Goal: Transaction & Acquisition: Purchase product/service

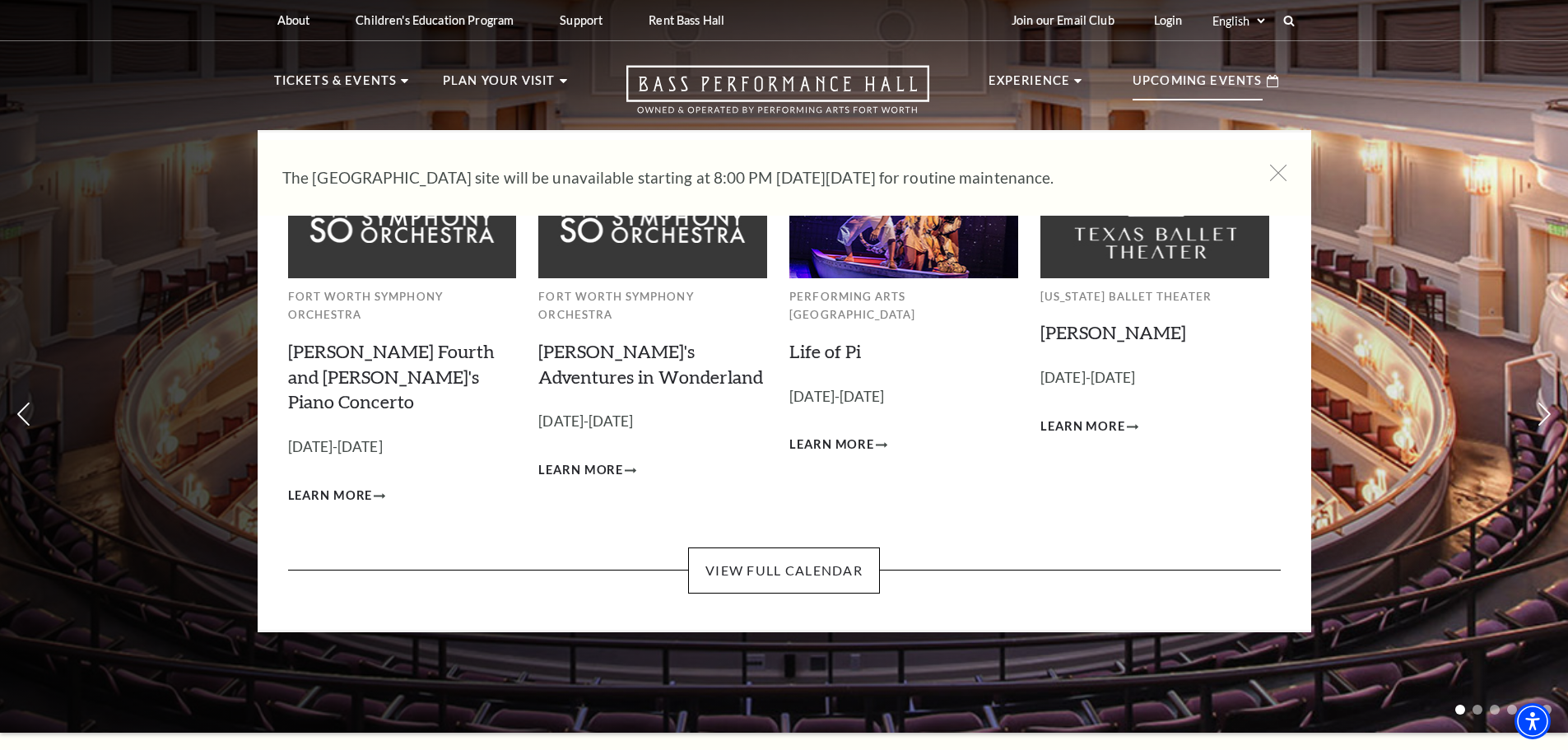
click at [1227, 79] on p "Upcoming Events" at bounding box center [1198, 85] width 130 height 29
click at [842, 340] on link "Life of Pi" at bounding box center [824, 351] width 72 height 22
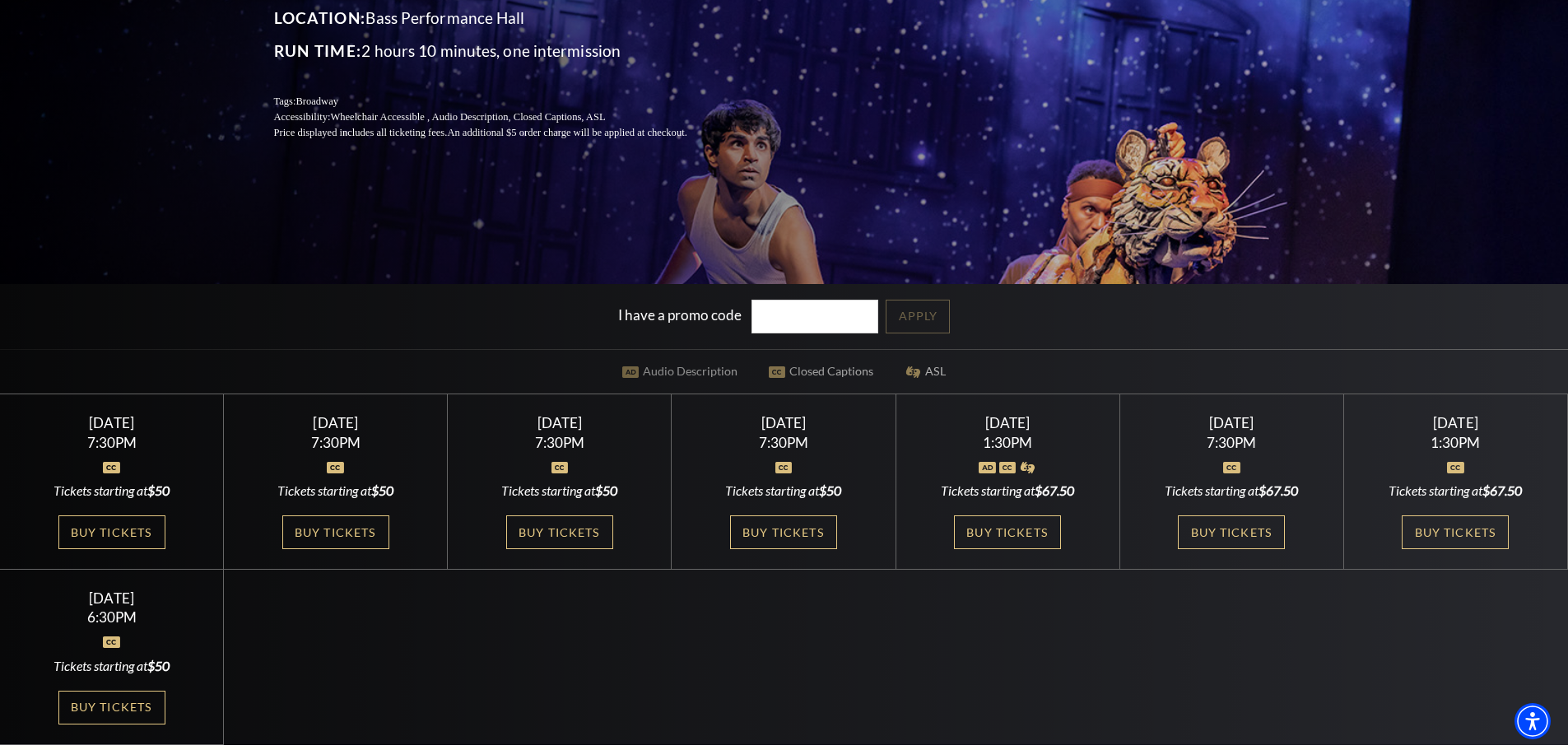
scroll to position [329, 0]
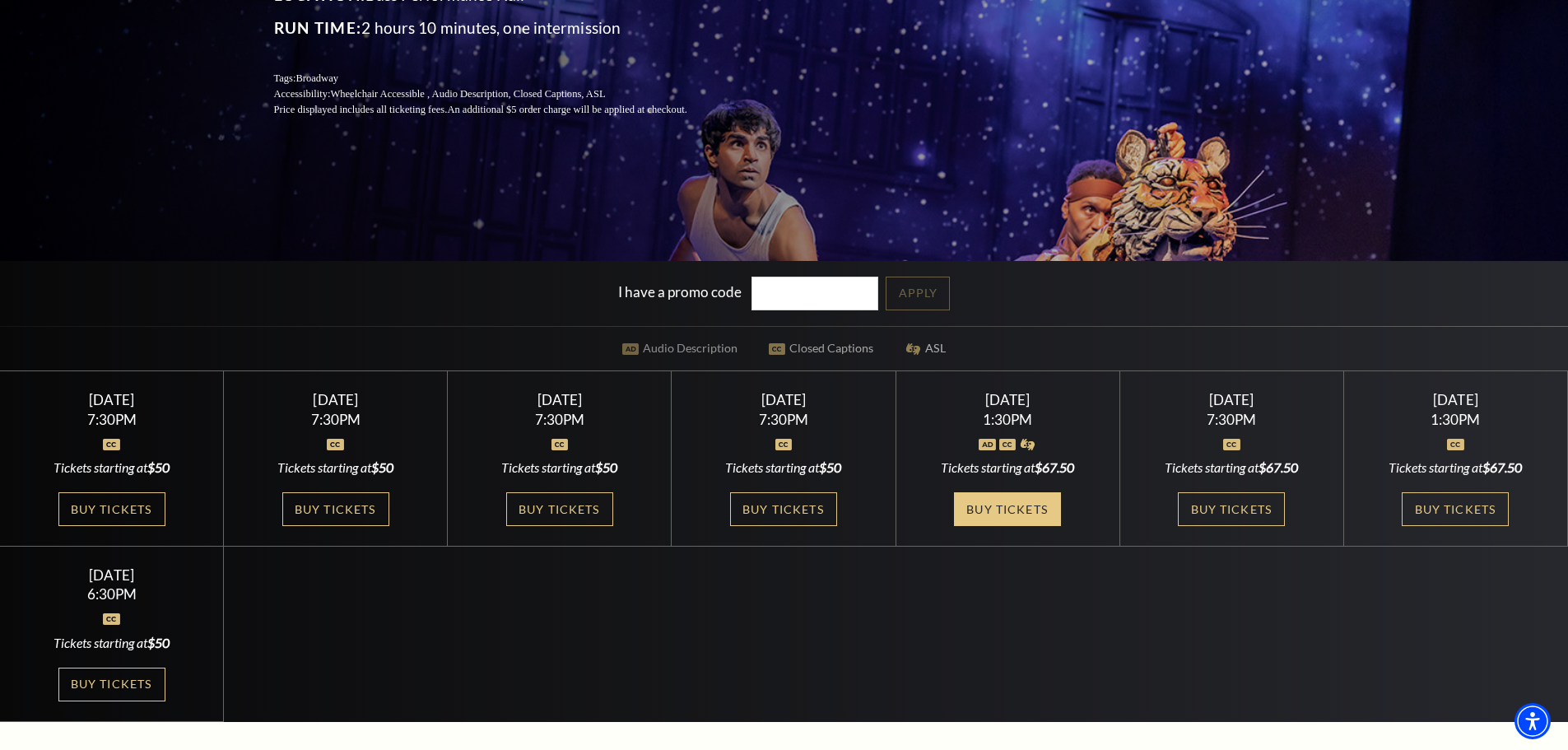
click at [1000, 514] on link "Buy Tickets" at bounding box center [1007, 508] width 107 height 34
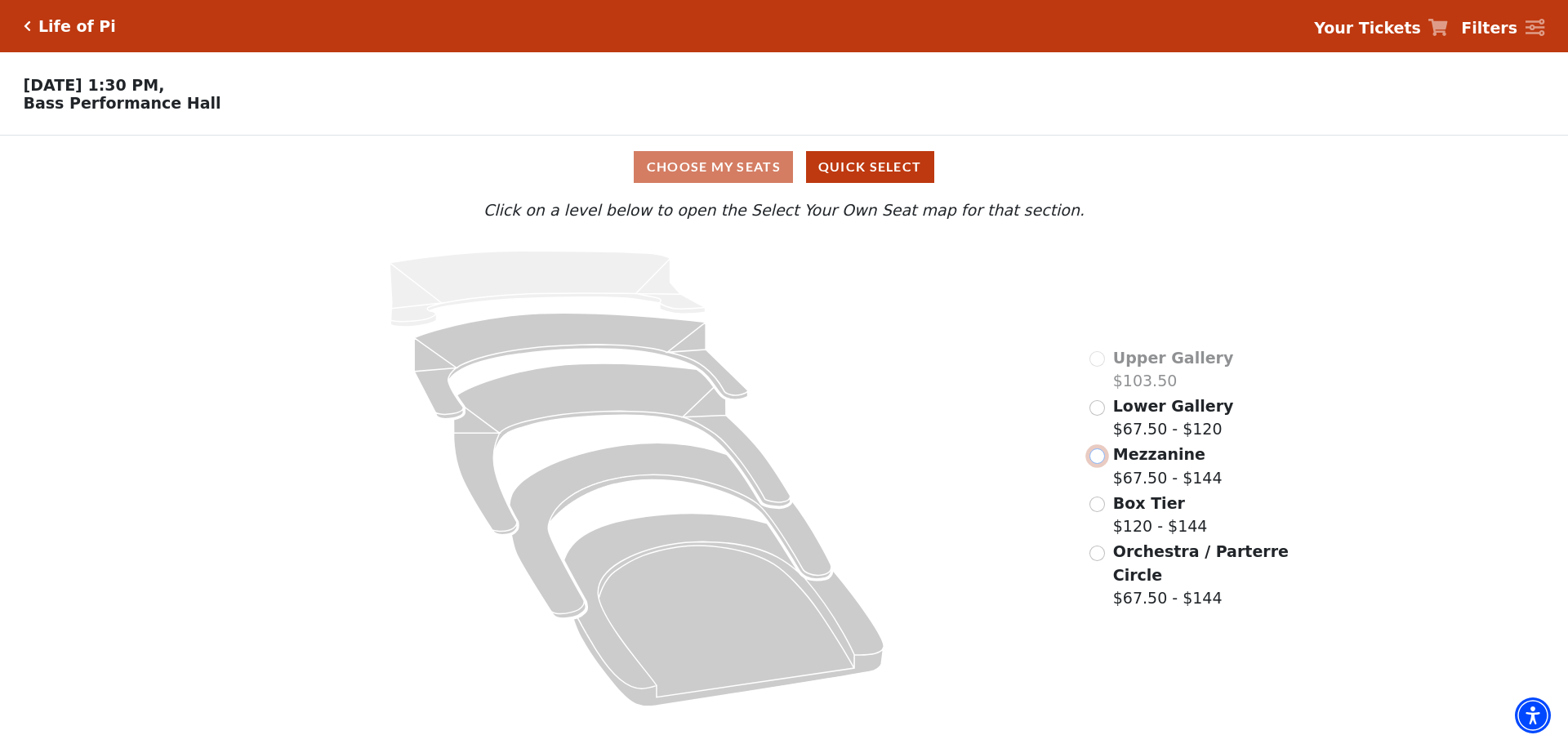
click at [1098, 464] on input "Mezzanine$67.50 - $144\a" at bounding box center [1097, 456] width 15 height 15
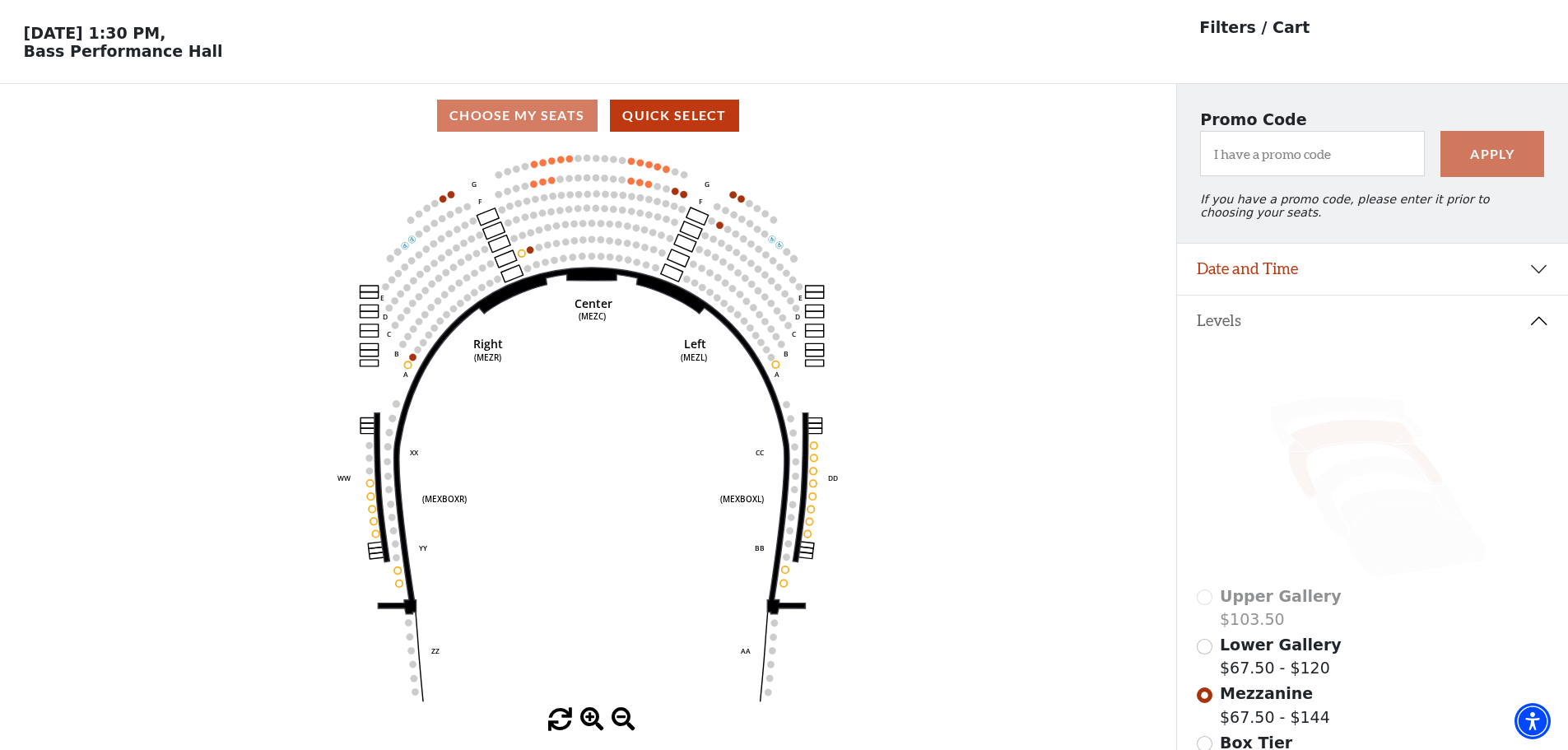
scroll to position [83, 0]
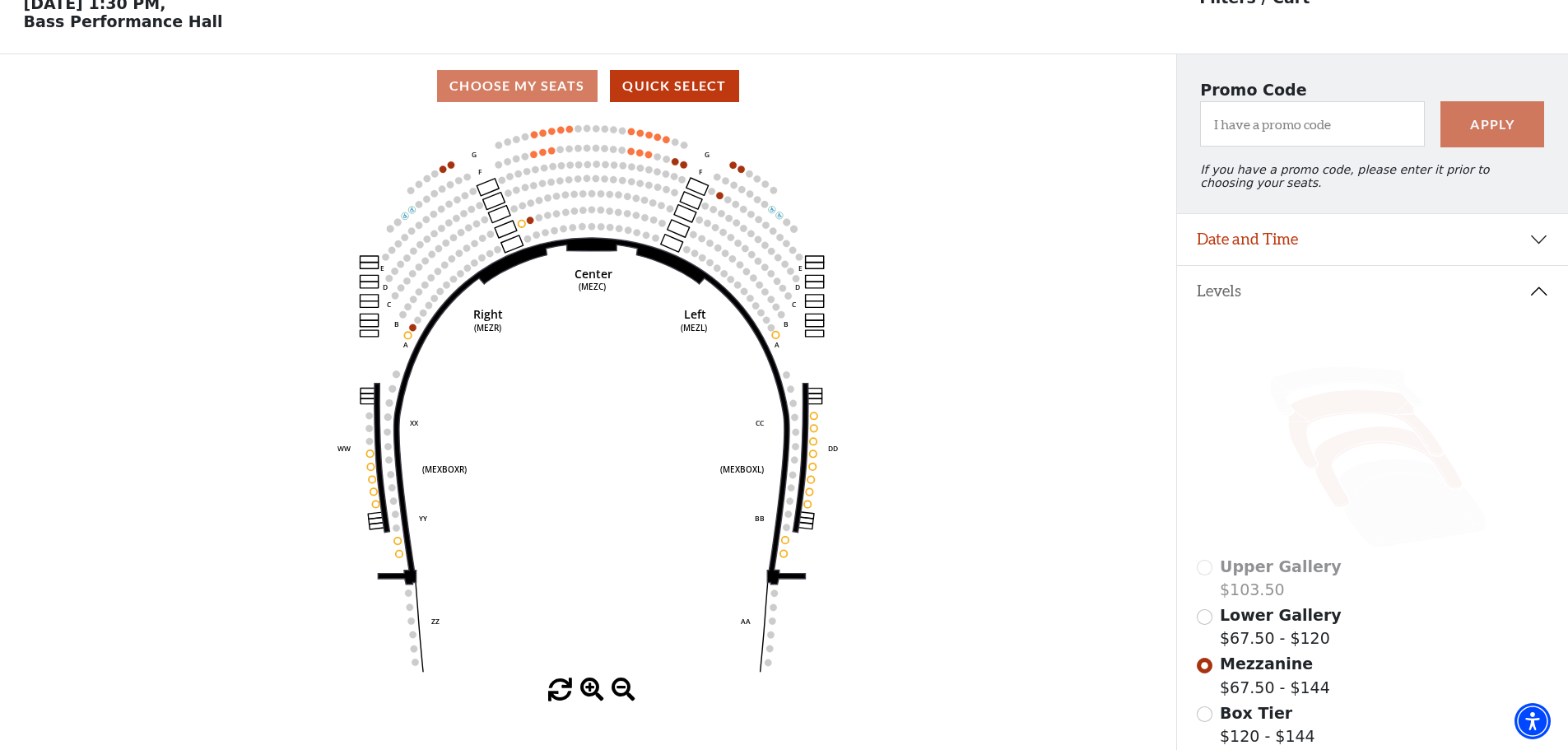
click at [1400, 450] on icon at bounding box center [1388, 468] width 148 height 81
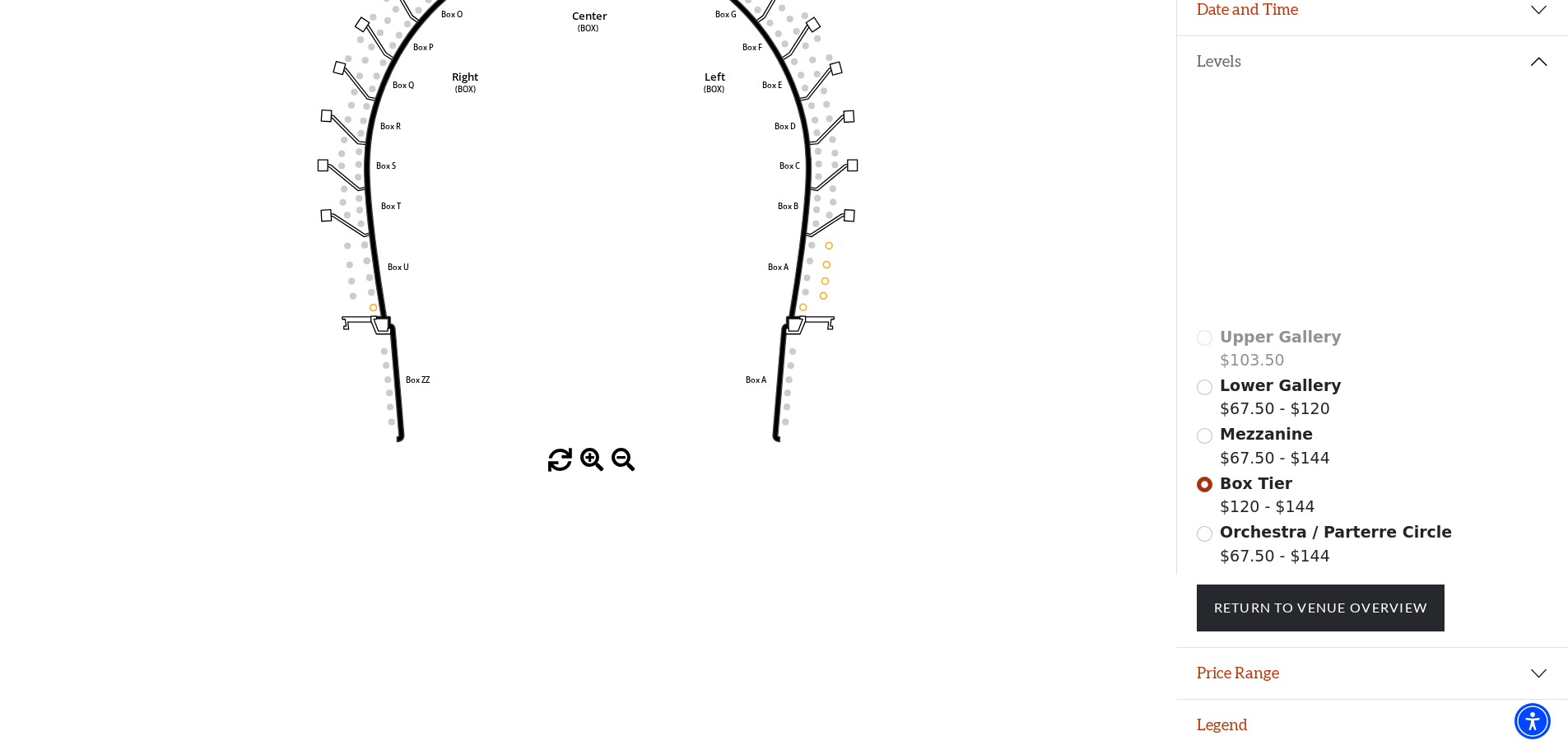
scroll to position [324, 0]
click at [1207, 538] on input "Orchestra / Parterre Circle$67.50 - $144\a" at bounding box center [1204, 534] width 16 height 15
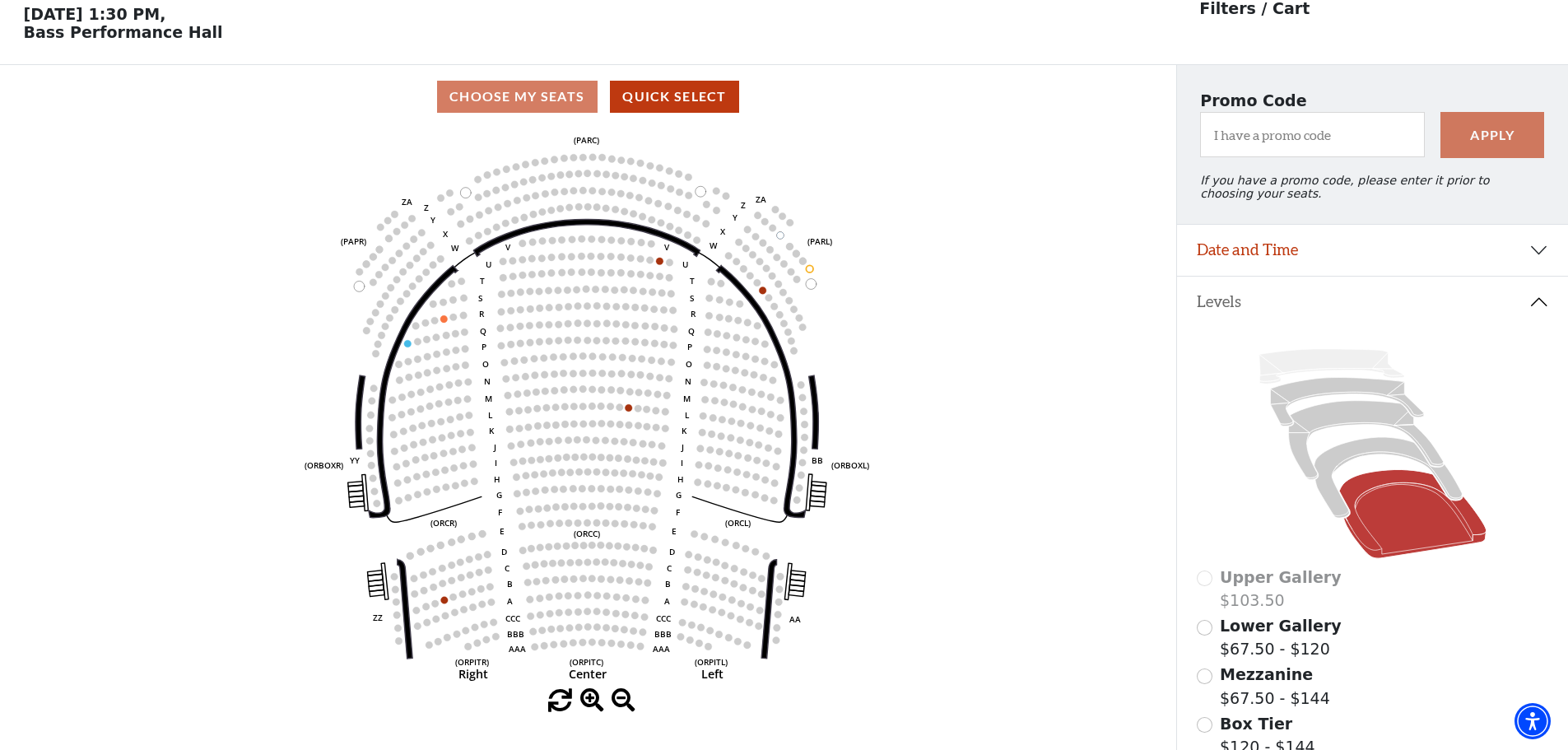
scroll to position [77, 0]
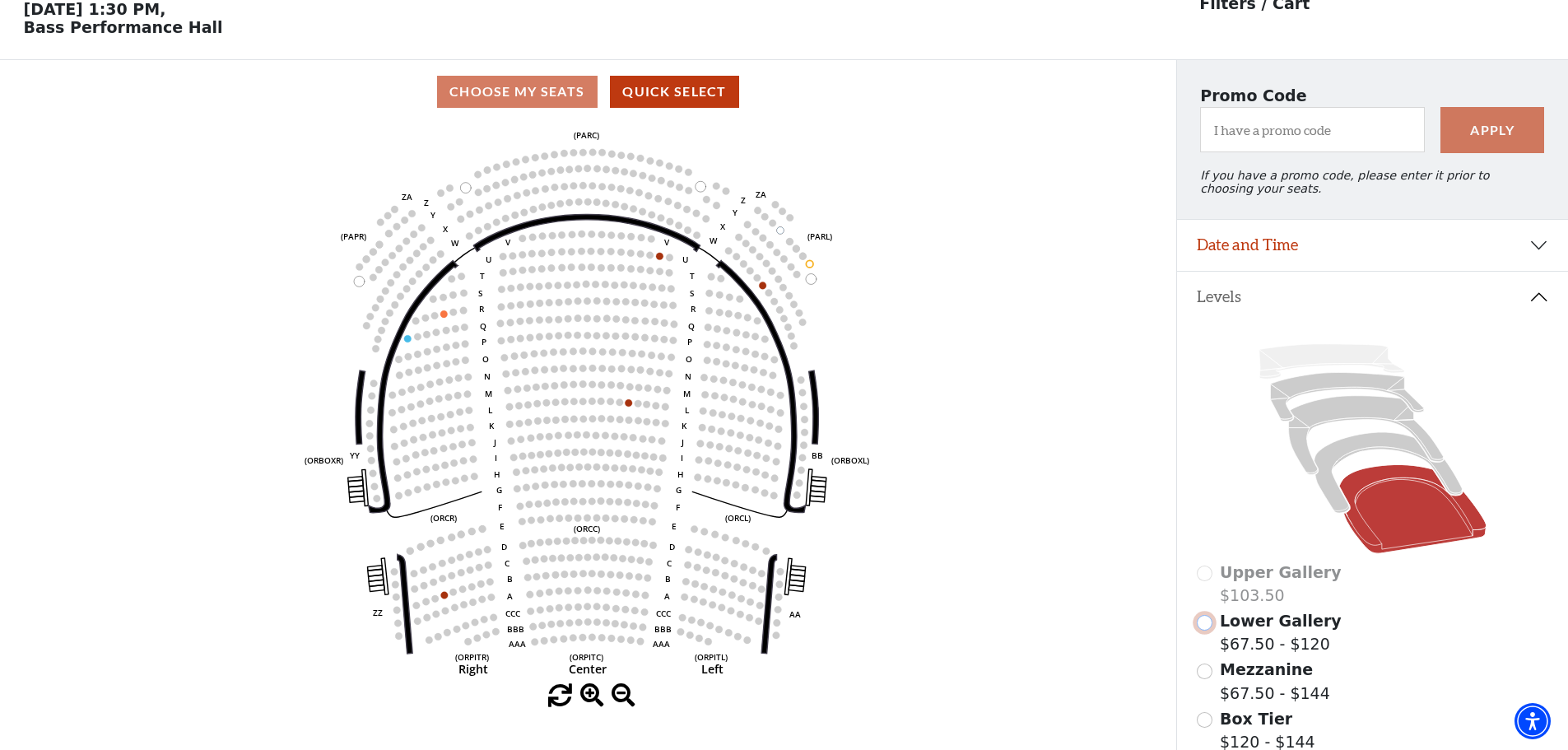
click at [1201, 629] on input "Lower Gallery$67.50 - $120\a" at bounding box center [1204, 623] width 16 height 15
